Goal: Contribute content: Add original content to the website for others to see

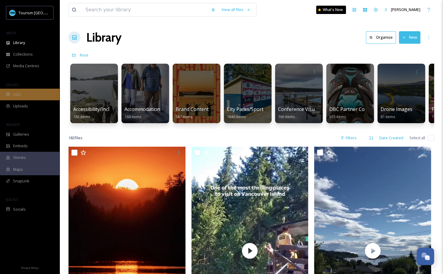
click at [43, 90] on div "UGC" at bounding box center [30, 95] width 60 height 12
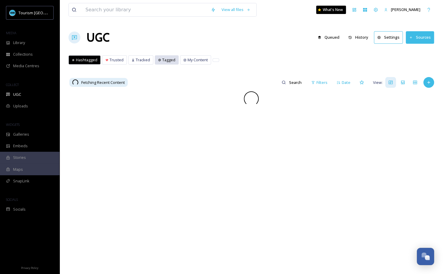
click at [162, 58] on span "Tagged" at bounding box center [168, 60] width 13 height 6
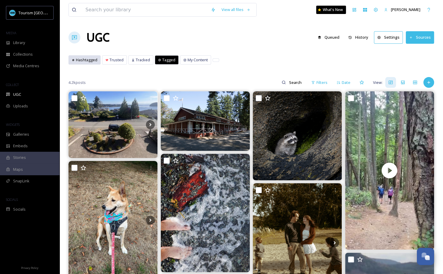
click at [87, 63] on div "Hashtagged" at bounding box center [85, 60] width 32 height 9
click at [429, 84] on icon at bounding box center [428, 82] width 5 height 5
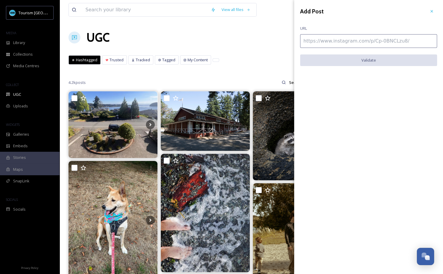
click at [384, 43] on input at bounding box center [368, 41] width 137 height 14
paste input "[URL][DOMAIN_NAME]"
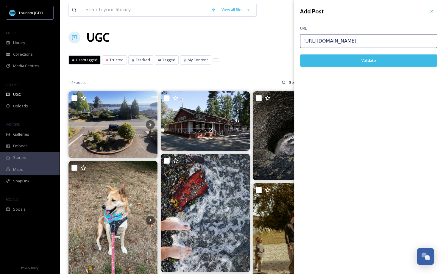
type input "[URL][DOMAIN_NAME]"
click at [341, 62] on button "Validate" at bounding box center [368, 61] width 137 height 12
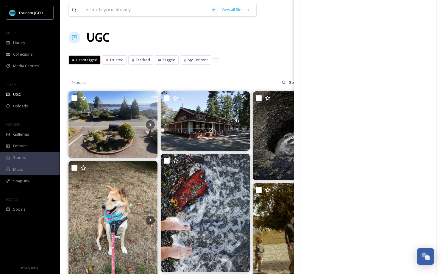
scroll to position [5, 0]
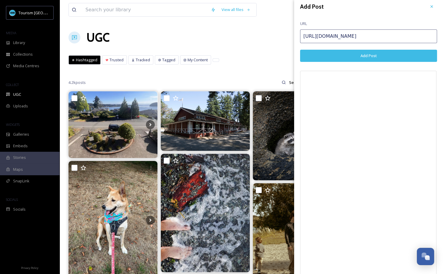
click at [368, 57] on button "Add Post" at bounding box center [368, 56] width 137 height 12
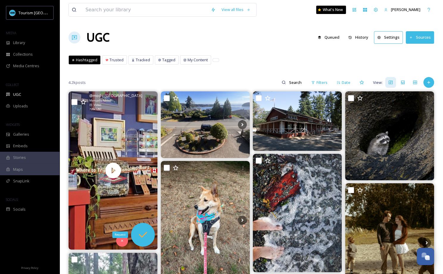
click at [147, 236] on icon at bounding box center [143, 235] width 12 height 12
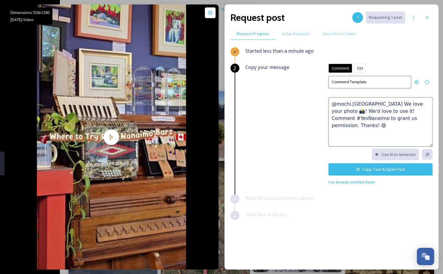
click at [397, 104] on textarea "@mochi.[GEOGRAPHIC_DATA] We love your photo 📸! We'd love to use it! Comment #Ye…" at bounding box center [381, 121] width 104 height 49
paste textarea "This would make a great feature on our social channels or website. Please reply…"
click at [332, 105] on textarea "This would make a great feature on our social channels or website. Please reply…" at bounding box center [381, 121] width 104 height 49
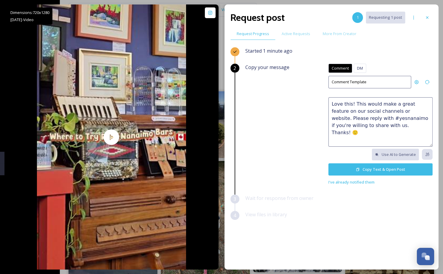
paste textarea "😋"
click at [407, 125] on textarea "Love this! 😋 This would make a great feature on our social channels or website.…" at bounding box center [381, 121] width 104 height 49
click at [359, 118] on textarea "Love this! 😋 This would make a great feature on our social channels or website.…" at bounding box center [381, 121] width 104 height 49
click at [377, 123] on textarea "Love this! 😋 This would make a great feature on our social channels or website.…" at bounding box center [381, 121] width 104 height 49
click at [402, 132] on textarea "Love this! 😋 This would make a great feature on our social channels or website.…" at bounding box center [381, 121] width 104 height 49
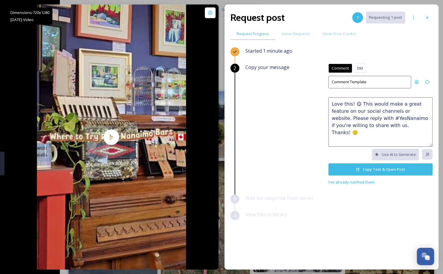
drag, startPoint x: 415, startPoint y: 125, endPoint x: 433, endPoint y: 125, distance: 17.9
click at [433, 125] on div "Request post 1 Requesting 1 post Request Progress Active Requests More From Cre…" at bounding box center [332, 136] width 214 height 265
type textarea "Love this! 😋 This would make a great feature on our social channels or website.…"
click at [374, 171] on button "Copy Text & Open Post" at bounding box center [381, 170] width 104 height 12
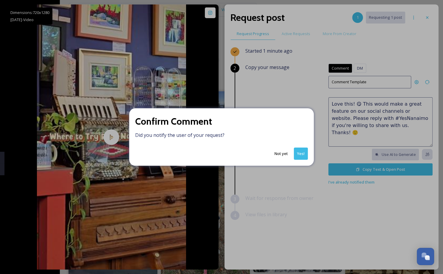
click at [281, 153] on button "Not yet" at bounding box center [281, 154] width 19 height 12
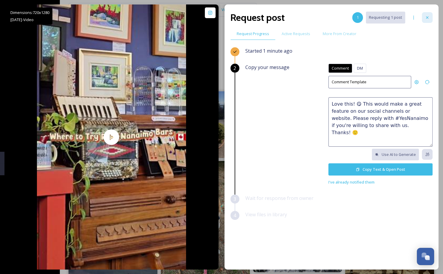
click at [429, 19] on icon at bounding box center [427, 17] width 5 height 5
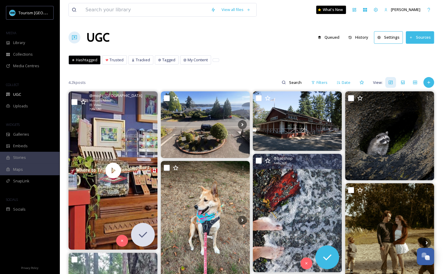
scroll to position [4, 0]
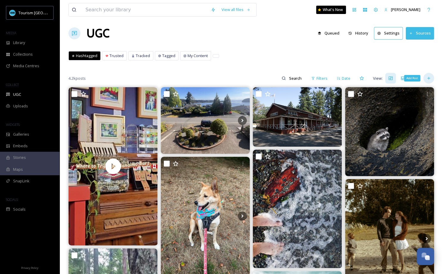
click at [427, 76] on icon at bounding box center [428, 78] width 5 height 5
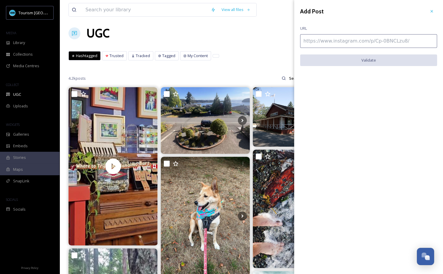
click at [369, 44] on input at bounding box center [368, 41] width 137 height 14
paste input "[URL][DOMAIN_NAME]"
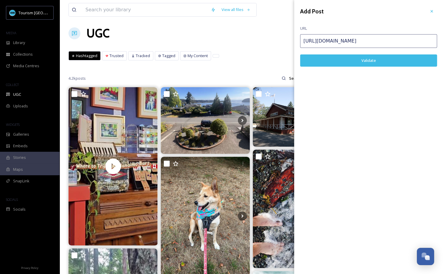
type input "[URL][DOMAIN_NAME]"
click at [336, 61] on button "Validate" at bounding box center [368, 61] width 137 height 12
click at [345, 60] on button "Add Post" at bounding box center [368, 61] width 137 height 12
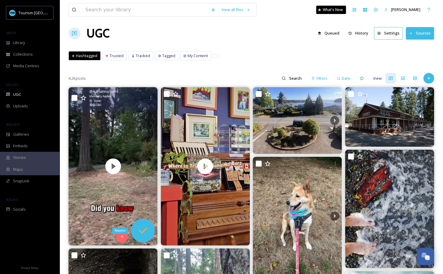
click at [138, 232] on icon at bounding box center [143, 231] width 12 height 12
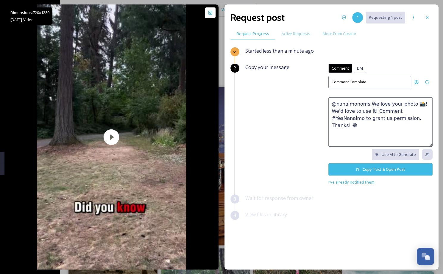
click at [338, 116] on textarea "@nanaimonoms We love your photo 📸! We'd love to use it! Comment #YesNanaimo to …" at bounding box center [381, 121] width 104 height 49
click at [338, 112] on textarea "@nanaimonoms We love your photo 📸! We'd love to use it! Comment #YesNanaimo to …" at bounding box center [381, 121] width 104 height 49
paste textarea "[URL][DOMAIN_NAME]"
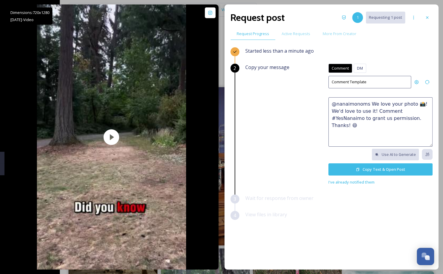
paste textarea "Absolutely perfect! 😍 We'd love to feature this on our website or social networ…"
click at [423, 139] on textarea "Absolutely perfect! 😍 We'd love to feature this on our website or social networ…" at bounding box center [381, 121] width 104 height 49
click at [403, 139] on textarea "Absolutely perfect! 😍 We'd love to feature this on our website or social networ…" at bounding box center [381, 121] width 104 height 49
drag, startPoint x: 371, startPoint y: 103, endPoint x: 321, endPoint y: 103, distance: 50.0
click at [321, 103] on div "Copy your message Comment DM Comment DM Comment Template Absolutely perfect! 😍 …" at bounding box center [338, 125] width 187 height 122
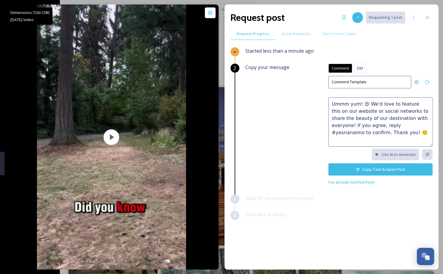
click at [368, 105] on textarea "Ummm yum! 😍 We'd love to feature this on our website or social networks to shar…" at bounding box center [381, 121] width 104 height 49
click at [388, 123] on textarea "Ummm yum! 😍 We'd love to feature this on our website or social networks to shar…" at bounding box center [381, 121] width 104 height 49
drag, startPoint x: 422, startPoint y: 111, endPoint x: 416, endPoint y: 117, distance: 8.2
click at [416, 117] on textarea "Ummm yum! 😍 We'd love to feature this on our website or social networks to shar…" at bounding box center [381, 121] width 104 height 49
click at [427, 119] on textarea "Ummm yum! 😍 We'd love to feature this on our website or social networks to shar…" at bounding box center [381, 121] width 104 height 49
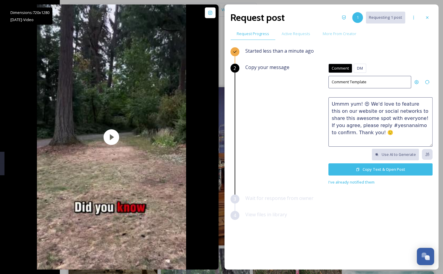
click at [358, 124] on textarea "Ummm yum! 😍 We'd love to feature this on our website or social networks to shar…" at bounding box center [381, 121] width 104 height 49
drag, startPoint x: 381, startPoint y: 135, endPoint x: 399, endPoint y: 134, distance: 17.9
click at [397, 135] on textarea "Ummm yum! 😍 We'd love to feature this on our website or social networks to shar…" at bounding box center [381, 121] width 104 height 49
click at [358, 105] on textarea "Ummm yum! 😍 We'd love to feature this on our website or social networks to shar…" at bounding box center [381, 121] width 104 height 49
click at [379, 129] on textarea "Ummm YUM! 😍 We'd love to feature this on our website or social networks to shar…" at bounding box center [381, 121] width 104 height 49
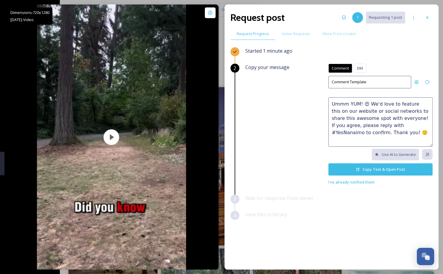
click at [379, 131] on textarea "Ummm YUM! 😍 We'd love to feature this on our website or social networks to shar…" at bounding box center [381, 121] width 104 height 49
type textarea "Ummm YUM! 😍 We'd love to feature this on our website or social networks to shar…"
click at [358, 168] on icon at bounding box center [358, 169] width 3 height 3
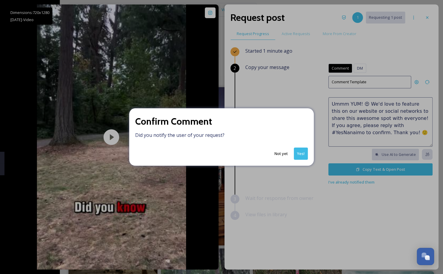
click at [302, 154] on button "Yes!" at bounding box center [301, 154] width 14 height 12
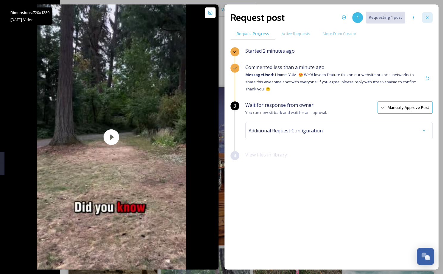
click at [428, 18] on icon at bounding box center [427, 17] width 5 height 5
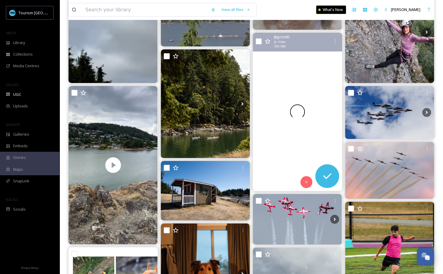
scroll to position [1493, 0]
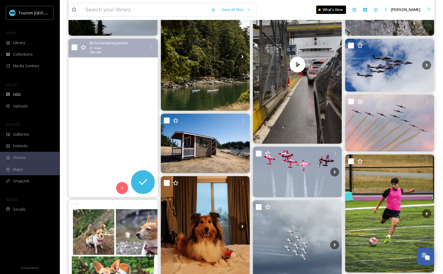
click at [129, 135] on video "Can you believe this is #nanaimo ?!\a #piperslagoon in beautiful British Columb…" at bounding box center [113, 118] width 89 height 158
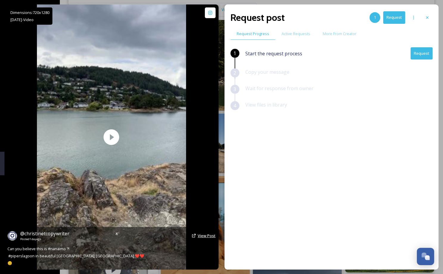
click at [207, 237] on span "View Post" at bounding box center [207, 235] width 18 height 5
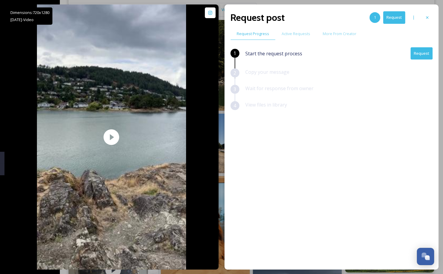
click at [424, 54] on button "Request" at bounding box center [422, 53] width 22 height 12
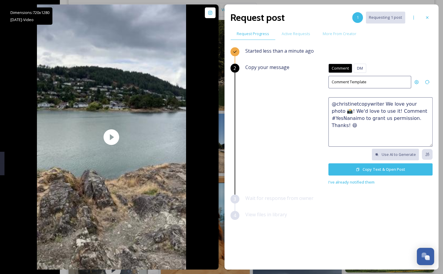
click at [366, 115] on textarea "@christinetcopywriter We love your photo 📸! We'd love to use it! Comment #YesNa…" at bounding box center [381, 121] width 104 height 49
paste textarea "Absolutely perfect! 😍 We'd love to feature this on our website or social networ…"
click at [399, 125] on textarea "Absolutely perfect! 😍 We'd love to feature this on our website or social networ…" at bounding box center [381, 121] width 104 height 49
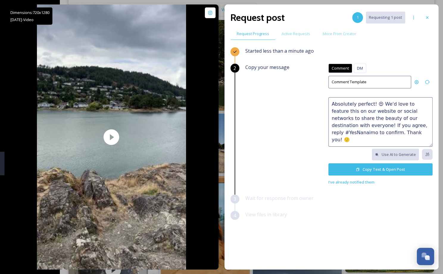
click at [384, 125] on textarea "Absolutely perfect! 😍 We'd love to feature this on our website or social networ…" at bounding box center [381, 121] width 104 height 49
click at [414, 125] on textarea "Absolutely perfect! 😍 We'd love to feature this on our website or social networ…" at bounding box center [381, 121] width 104 height 49
click at [424, 134] on textarea "Absolutely perfect! 😍 We'd love to feature this on our website or social networ…" at bounding box center [381, 121] width 104 height 49
type textarea "Absolutely perfect! 😍 We'd love to feature this on our website or social networ…"
click at [359, 168] on icon at bounding box center [358, 170] width 4 height 4
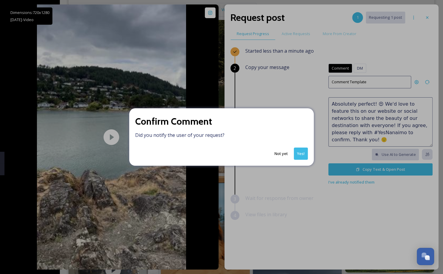
click at [300, 152] on button "Yes!" at bounding box center [301, 154] width 14 height 12
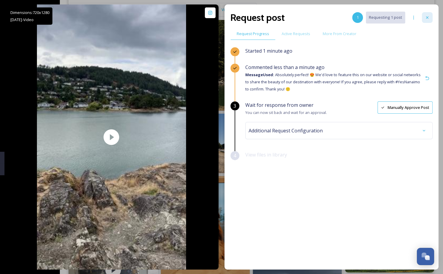
click at [425, 19] on icon at bounding box center [427, 17] width 5 height 5
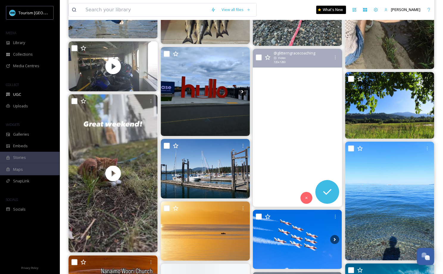
scroll to position [1878, 0]
